Goal: Information Seeking & Learning: Learn about a topic

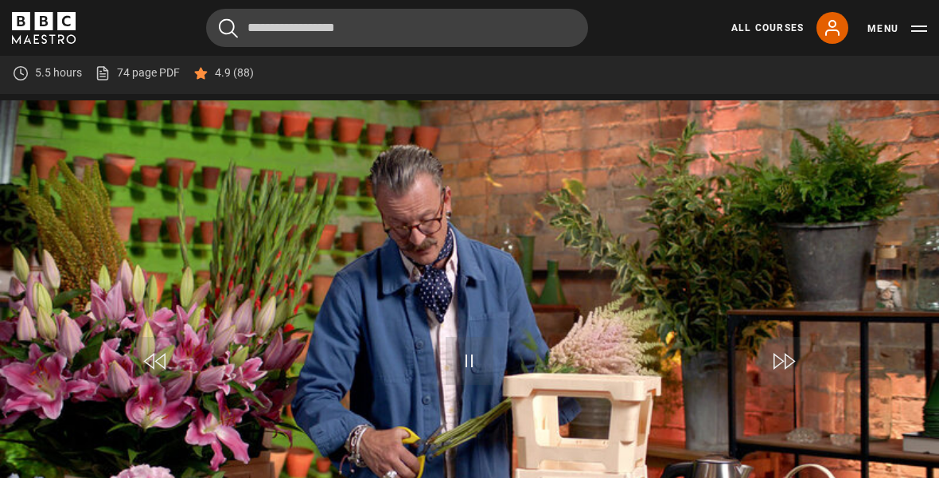
scroll to position [737, 0]
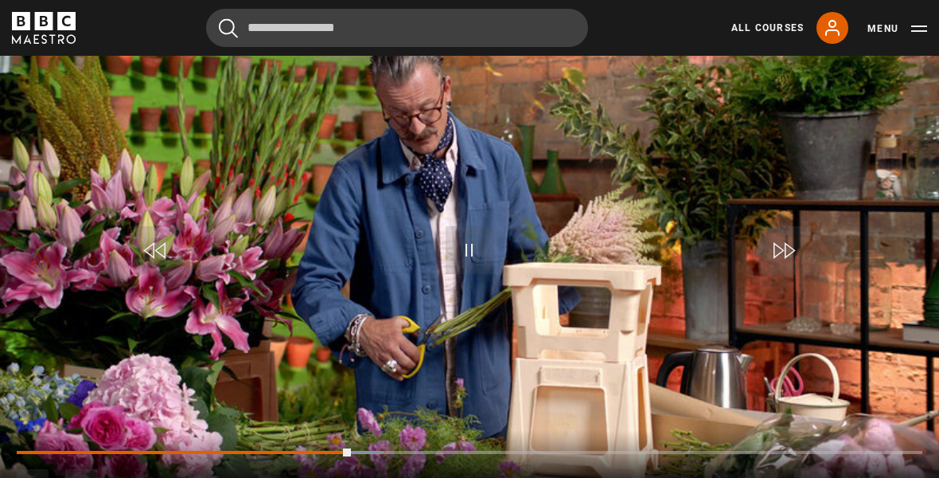
click at [267, 251] on video-js "Video Player is loading. Play Lesson Conditioning Flowers 10s Skip Back 10 seco…" at bounding box center [469, 254] width 939 height 529
click at [345, 454] on div "Progress Bar" at bounding box center [181, 452] width 329 height 3
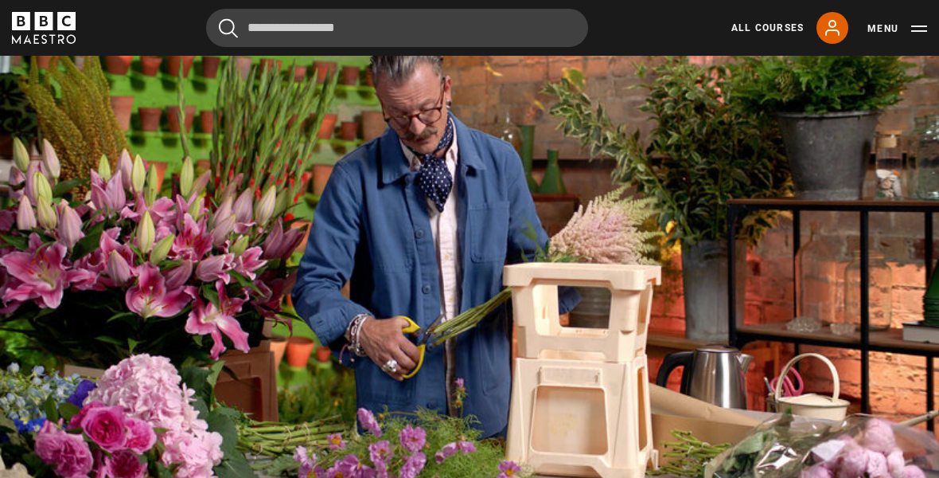
click at [210, 490] on video-js "Video Player is loading. Play Lesson Conditioning Flowers 10s Skip Back 10 seco…" at bounding box center [469, 254] width 939 height 529
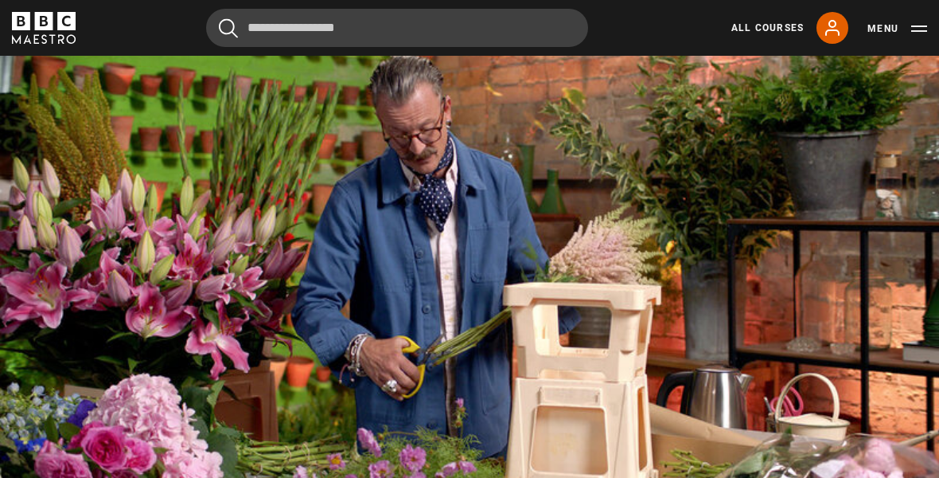
scroll to position [716, 0]
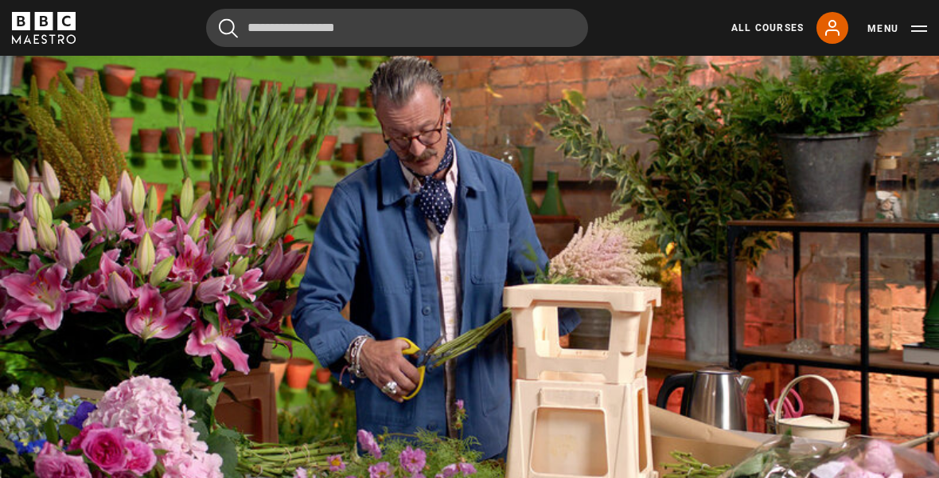
click at [197, 505] on video-js "Video Player is loading. Play Lesson Conditioning Flowers 10s Skip Back 10 seco…" at bounding box center [469, 275] width 939 height 529
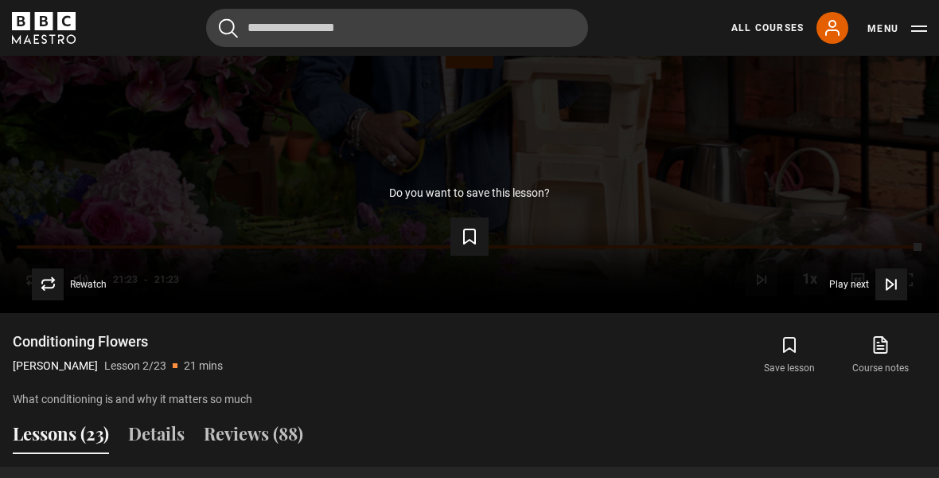
scroll to position [934, 0]
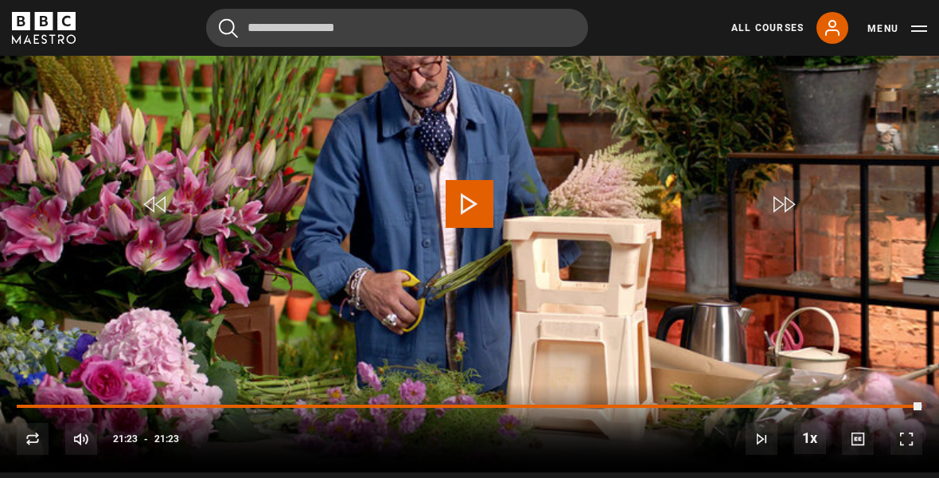
scroll to position [803, 0]
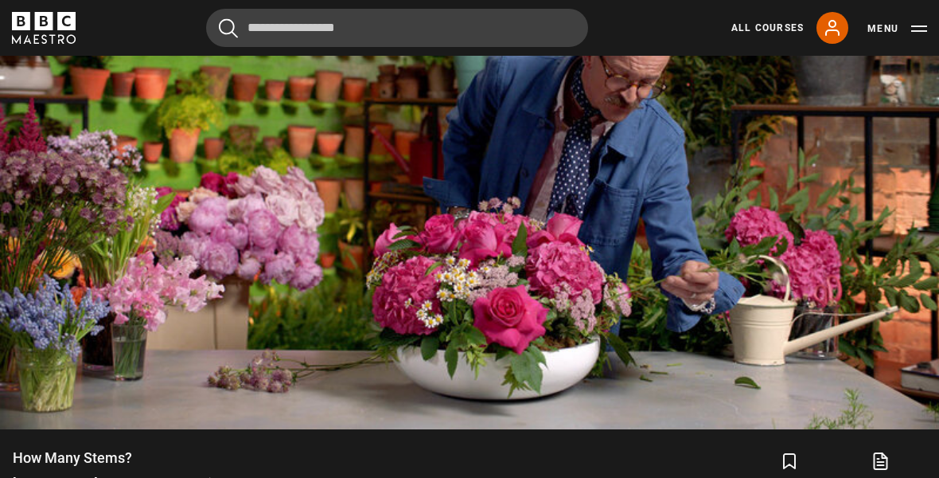
scroll to position [826, 0]
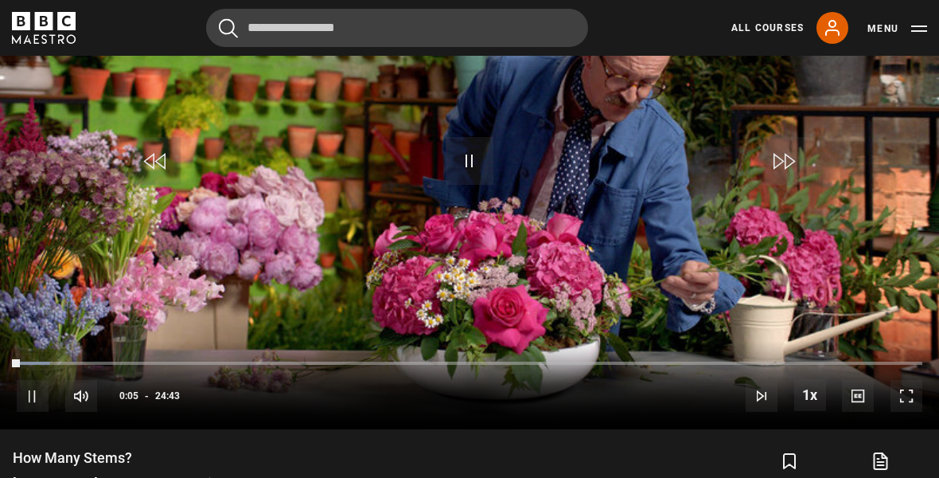
click at [232, 353] on video-js "Video Player is loading. Play Lesson How Many Stems? 10s Skip Back 10 seconds P…" at bounding box center [469, 165] width 939 height 529
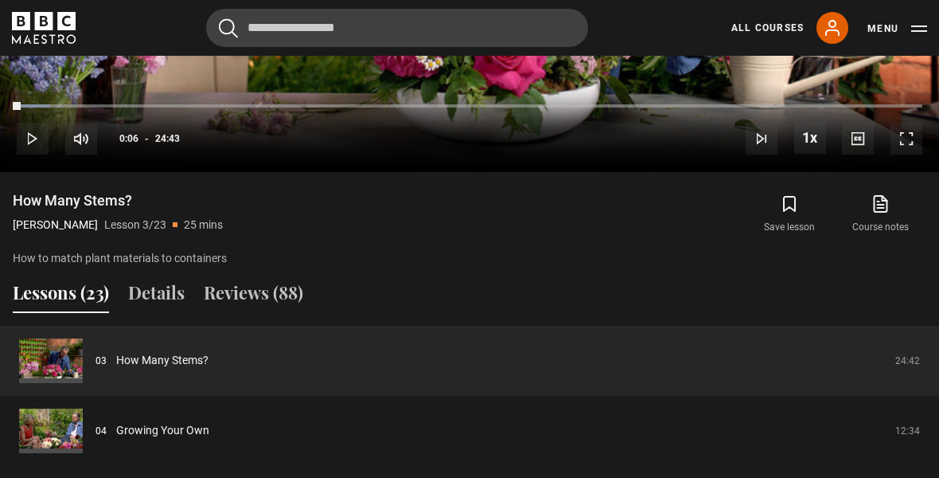
scroll to position [1083, 0]
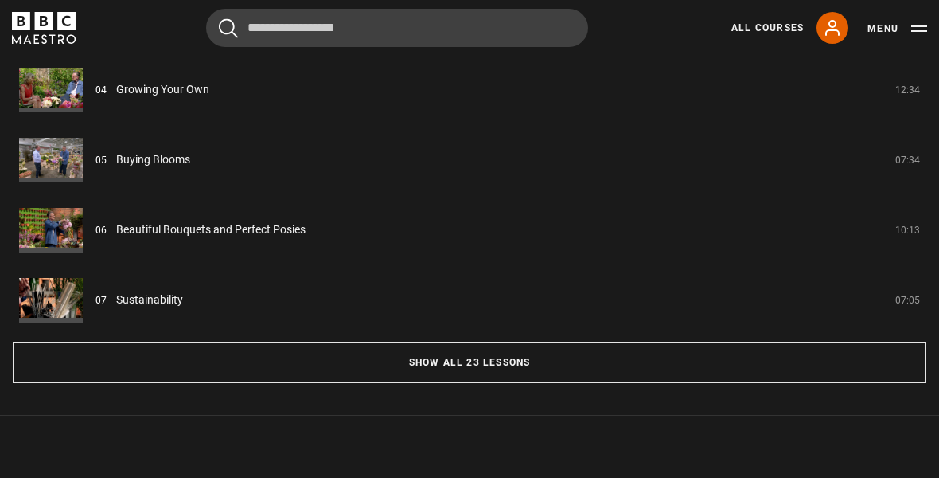
click at [432, 384] on button "Show all 23 lessons" at bounding box center [470, 362] width 914 height 41
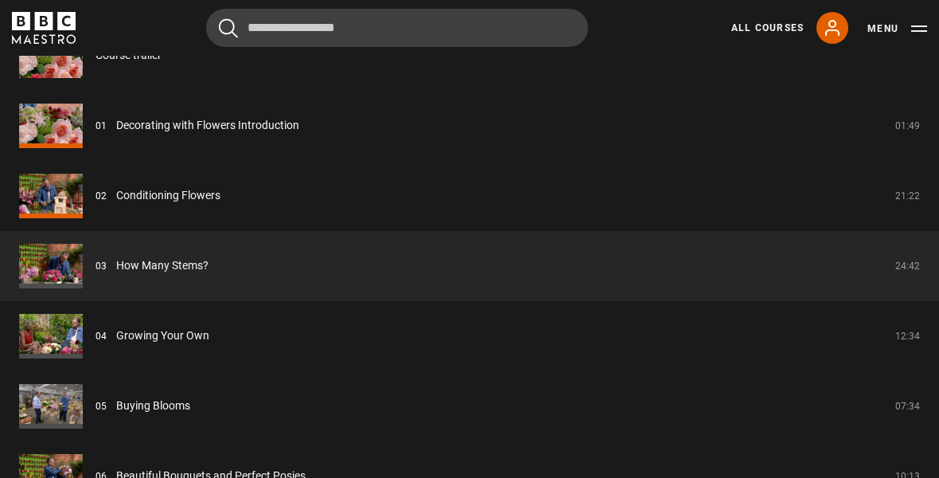
scroll to position [1286, 0]
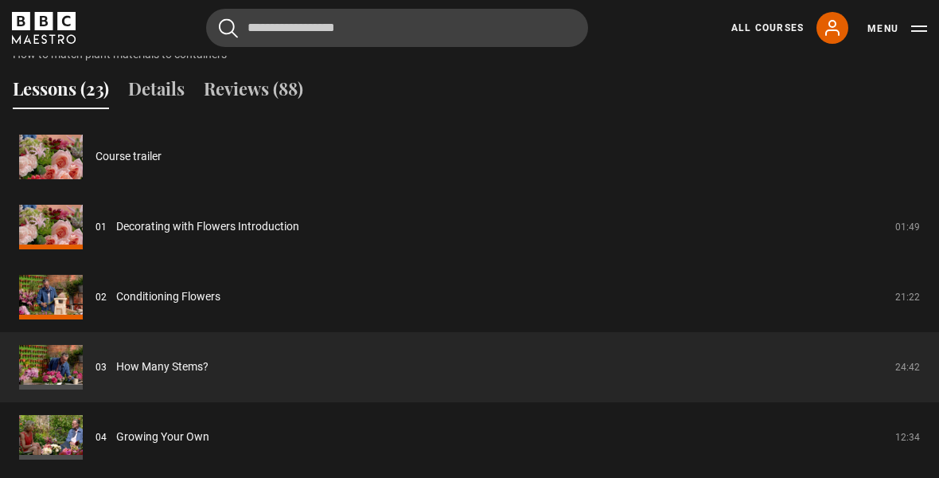
click at [245, 236] on link "Decorating with Flowers Introduction" at bounding box center [207, 227] width 183 height 17
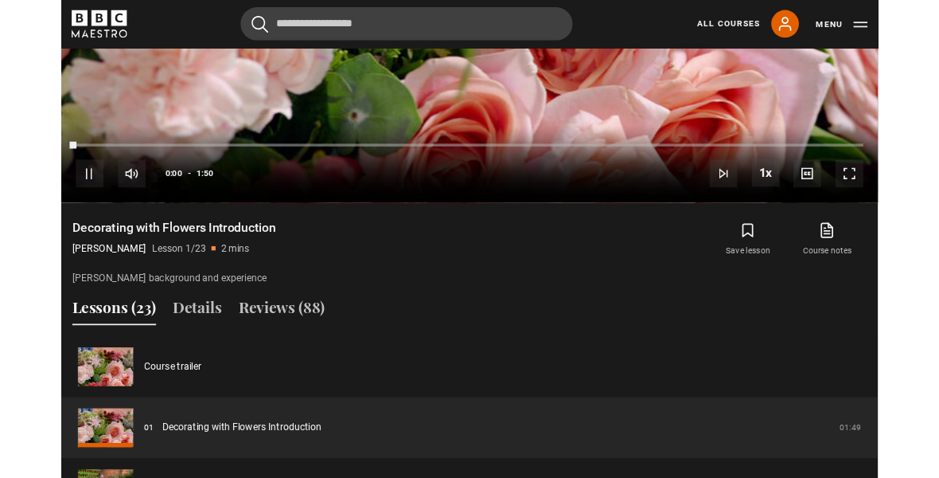
scroll to position [1023, 0]
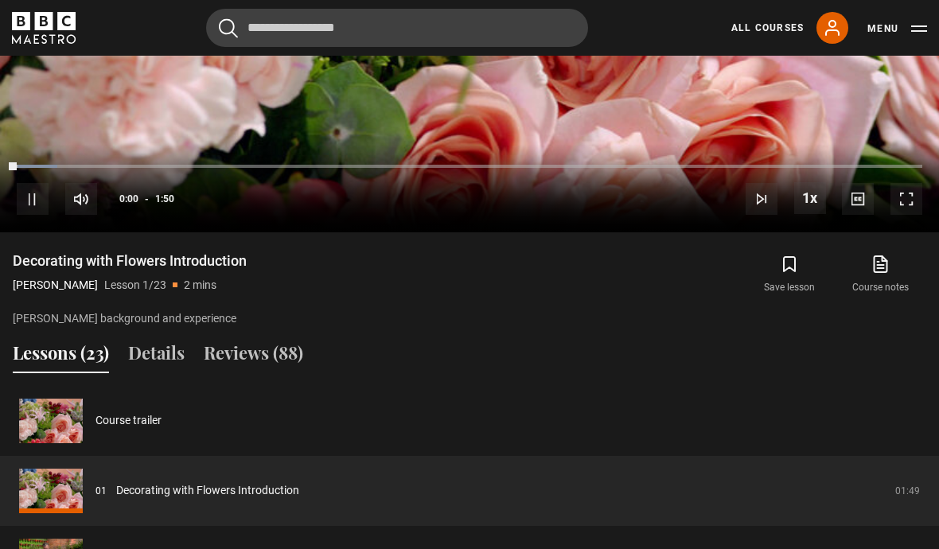
click at [876, 272] on icon at bounding box center [881, 264] width 13 height 16
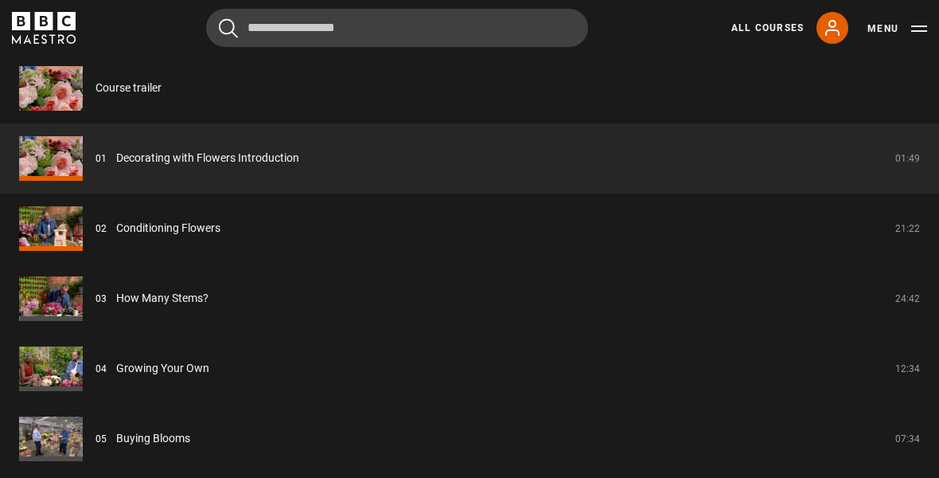
scroll to position [1360, 0]
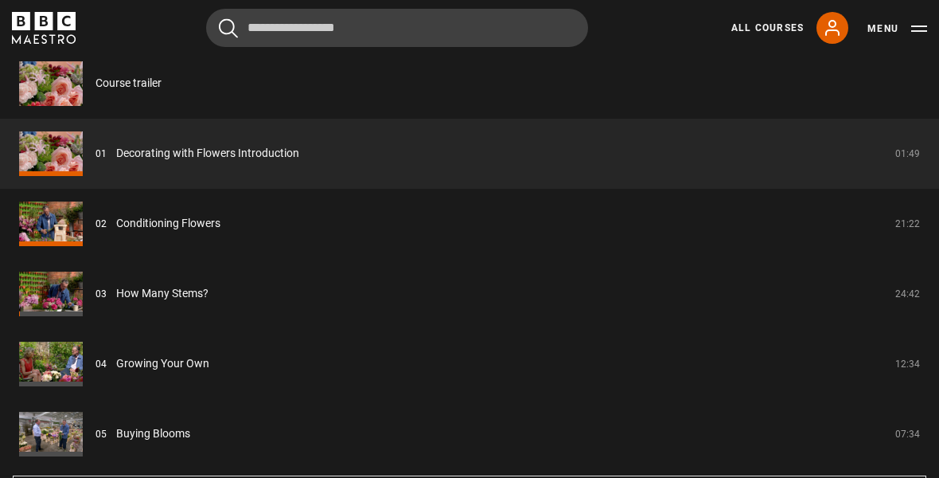
click at [172, 302] on link "How Many Stems?" at bounding box center [162, 294] width 92 height 17
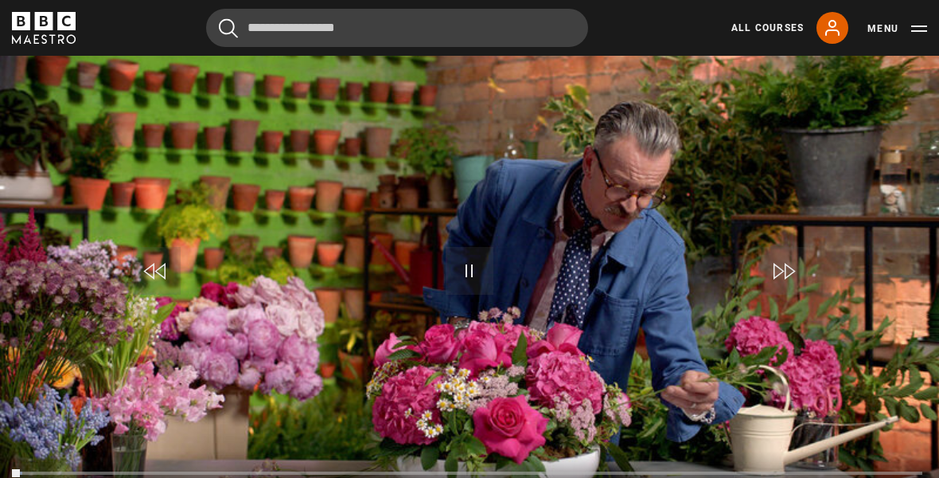
scroll to position [717, 0]
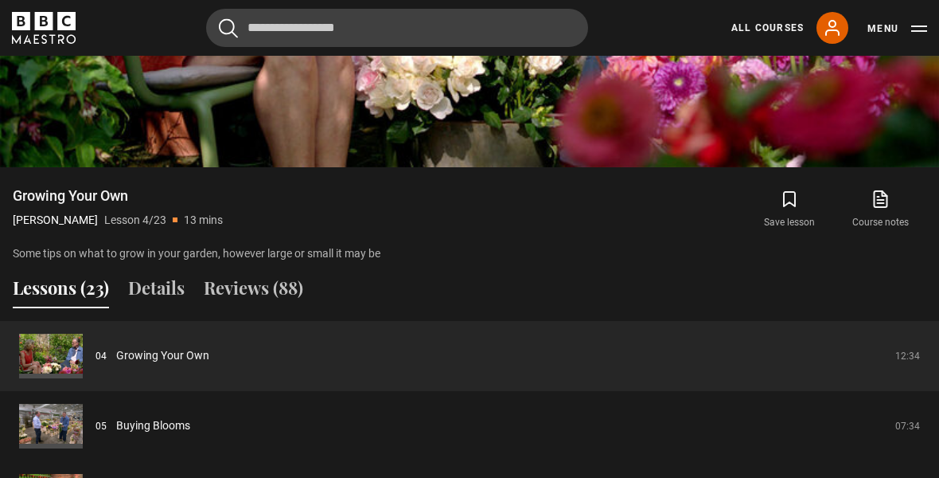
scroll to position [1079, 0]
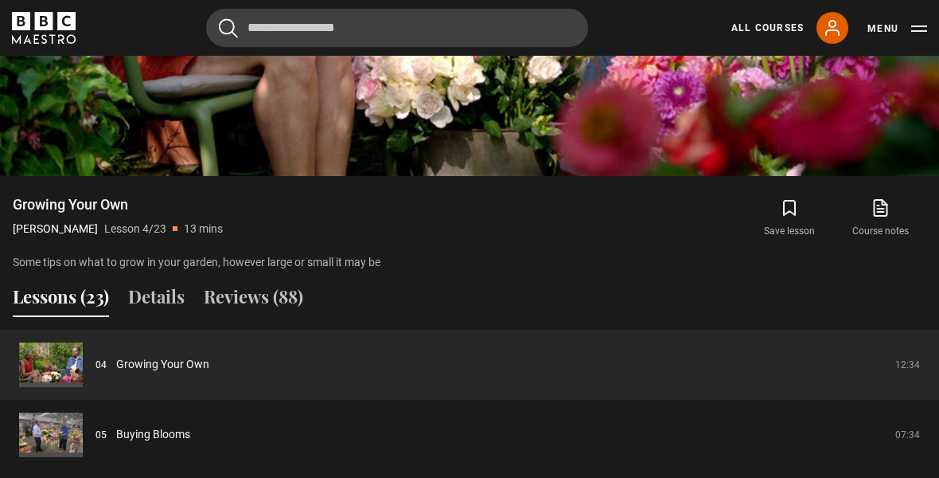
click at [157, 317] on button "Details" at bounding box center [156, 299] width 57 height 33
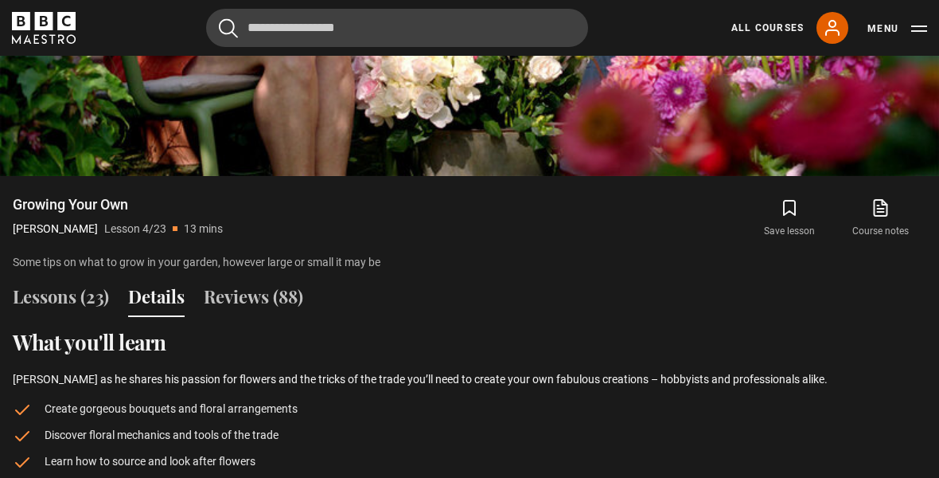
click at [273, 317] on button "Reviews (88)" at bounding box center [253, 299] width 99 height 33
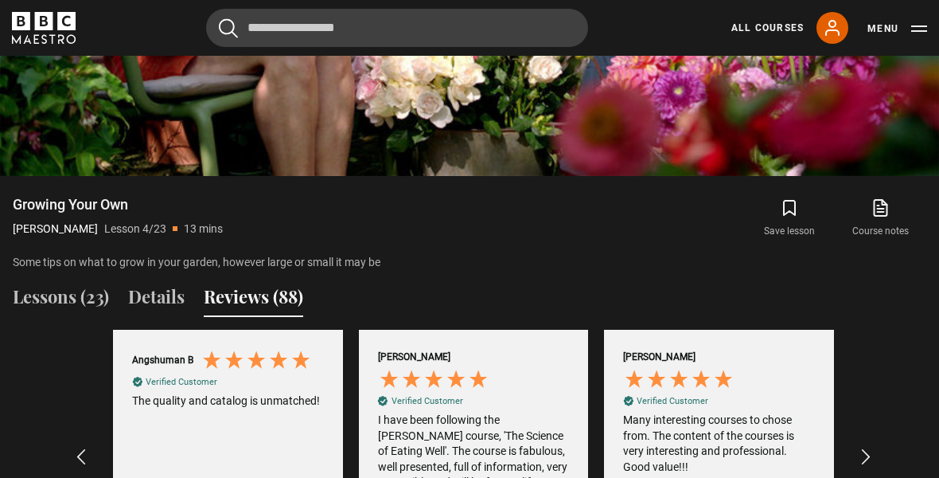
scroll to position [0, 0]
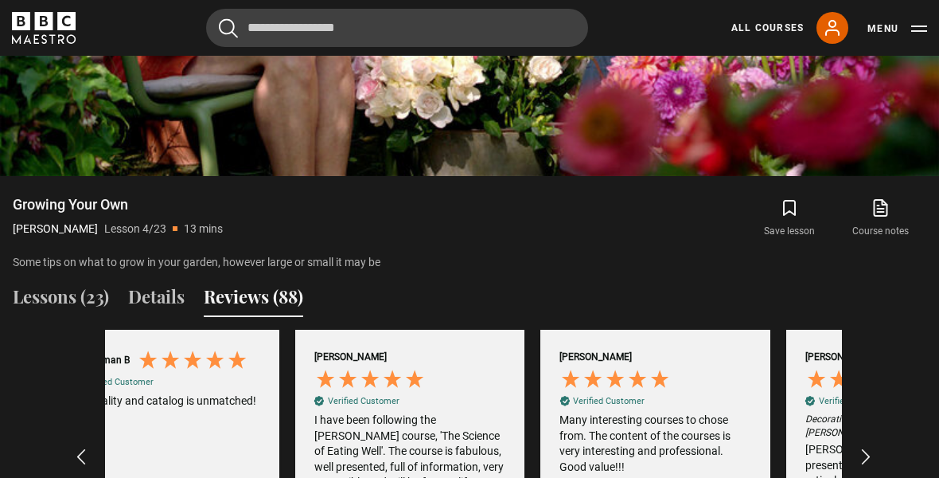
click at [64, 317] on button "Lessons (23)" at bounding box center [61, 299] width 96 height 33
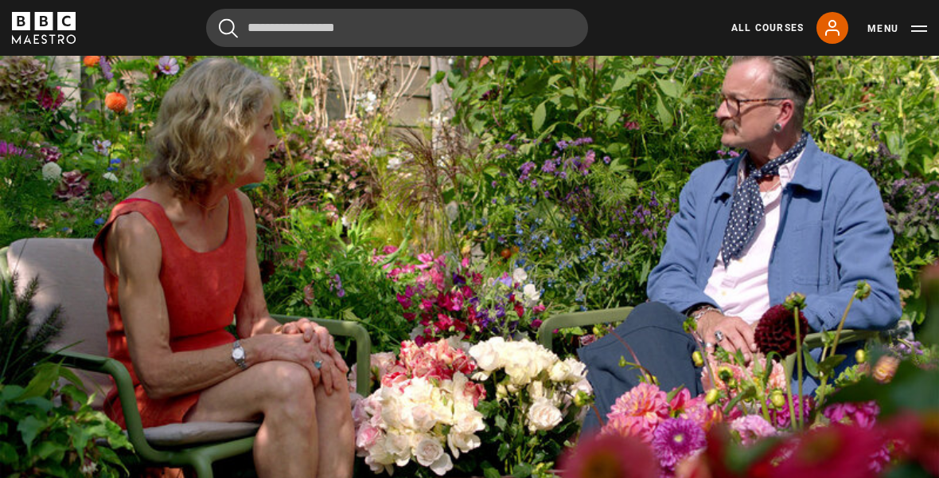
scroll to position [711, 0]
